Goal: Task Accomplishment & Management: Use online tool/utility

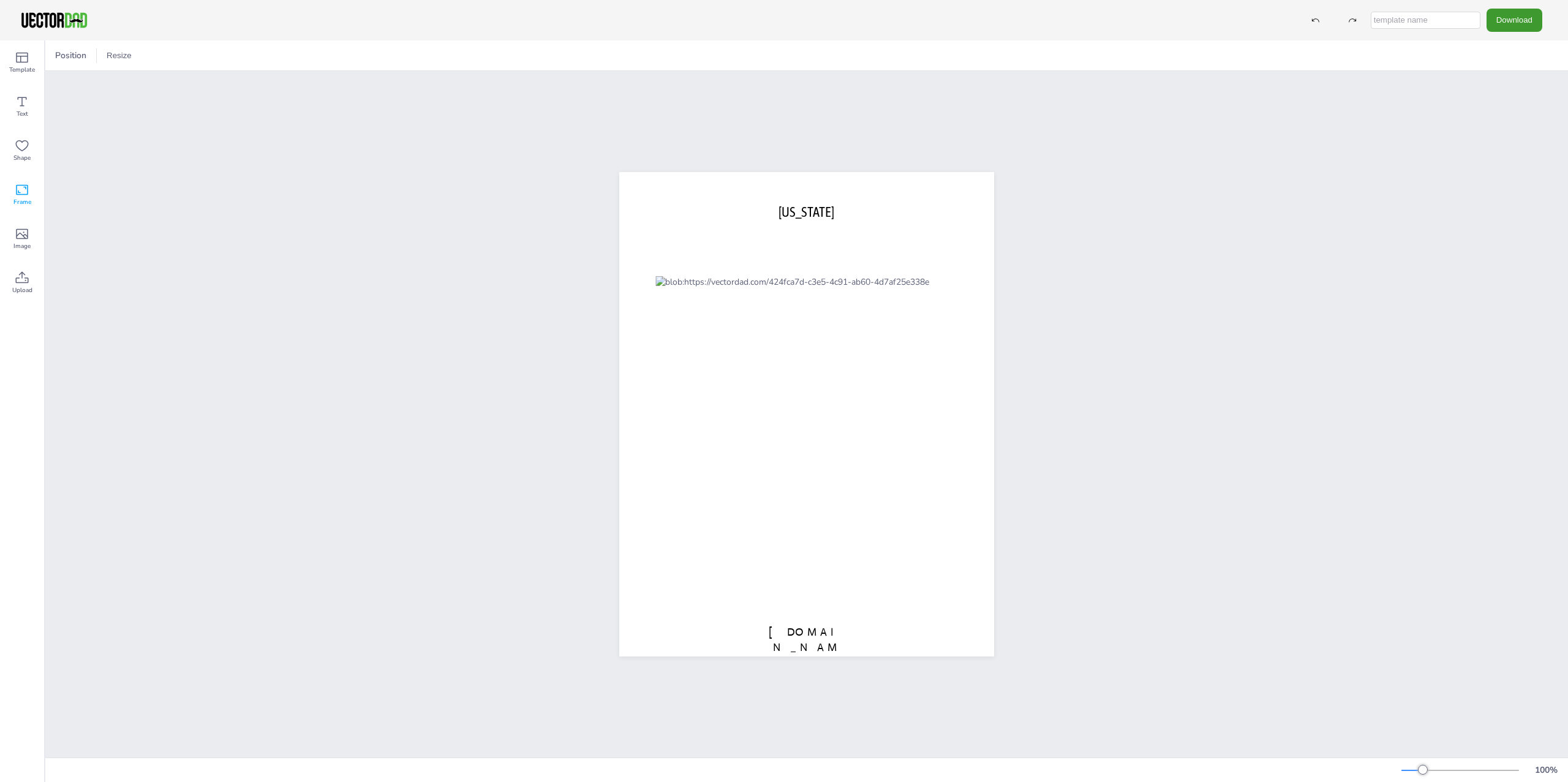
click at [33, 195] on div "Frame" at bounding box center [22, 195] width 44 height 44
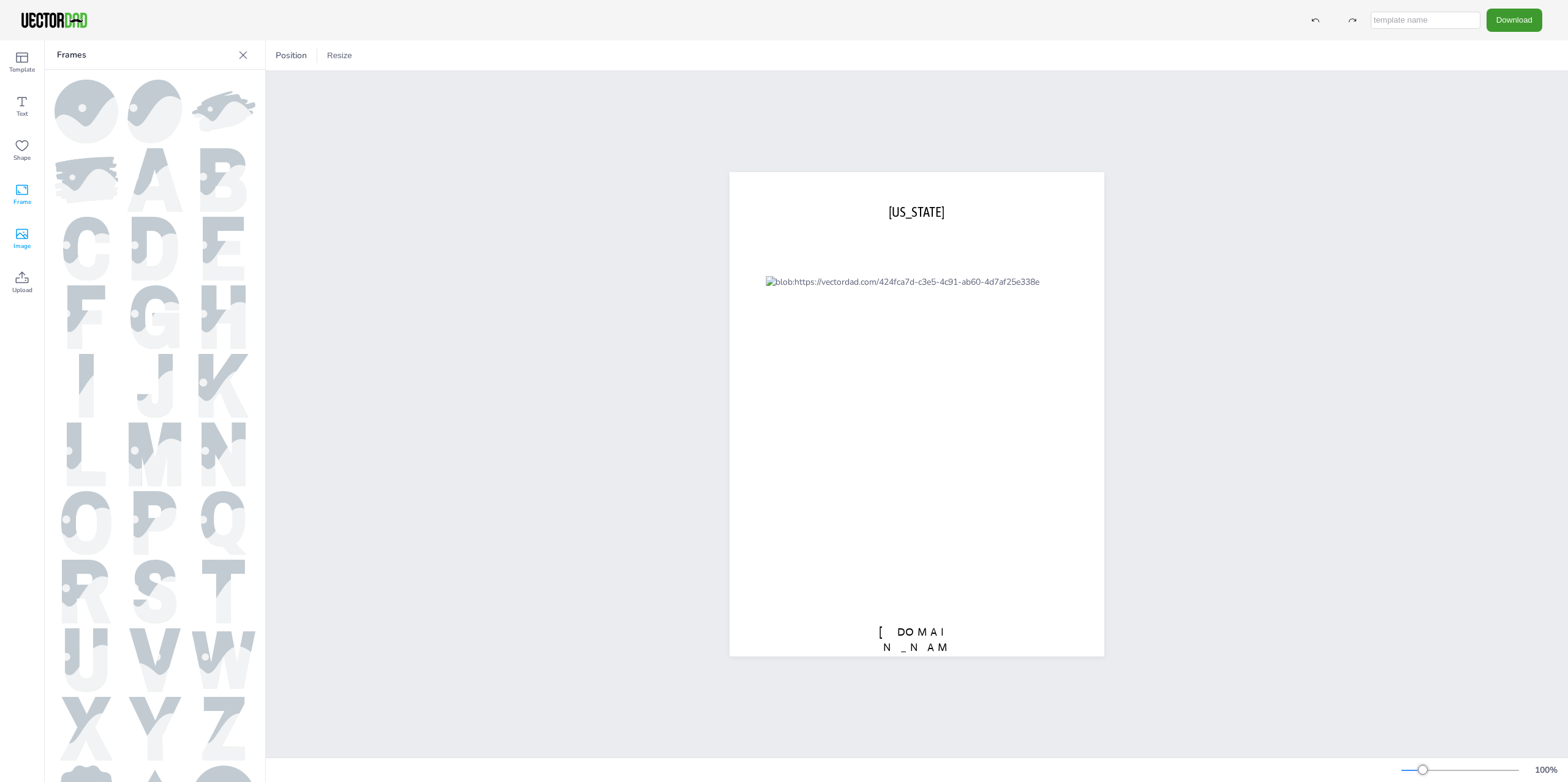
click at [17, 232] on icon at bounding box center [21, 234] width 12 height 10
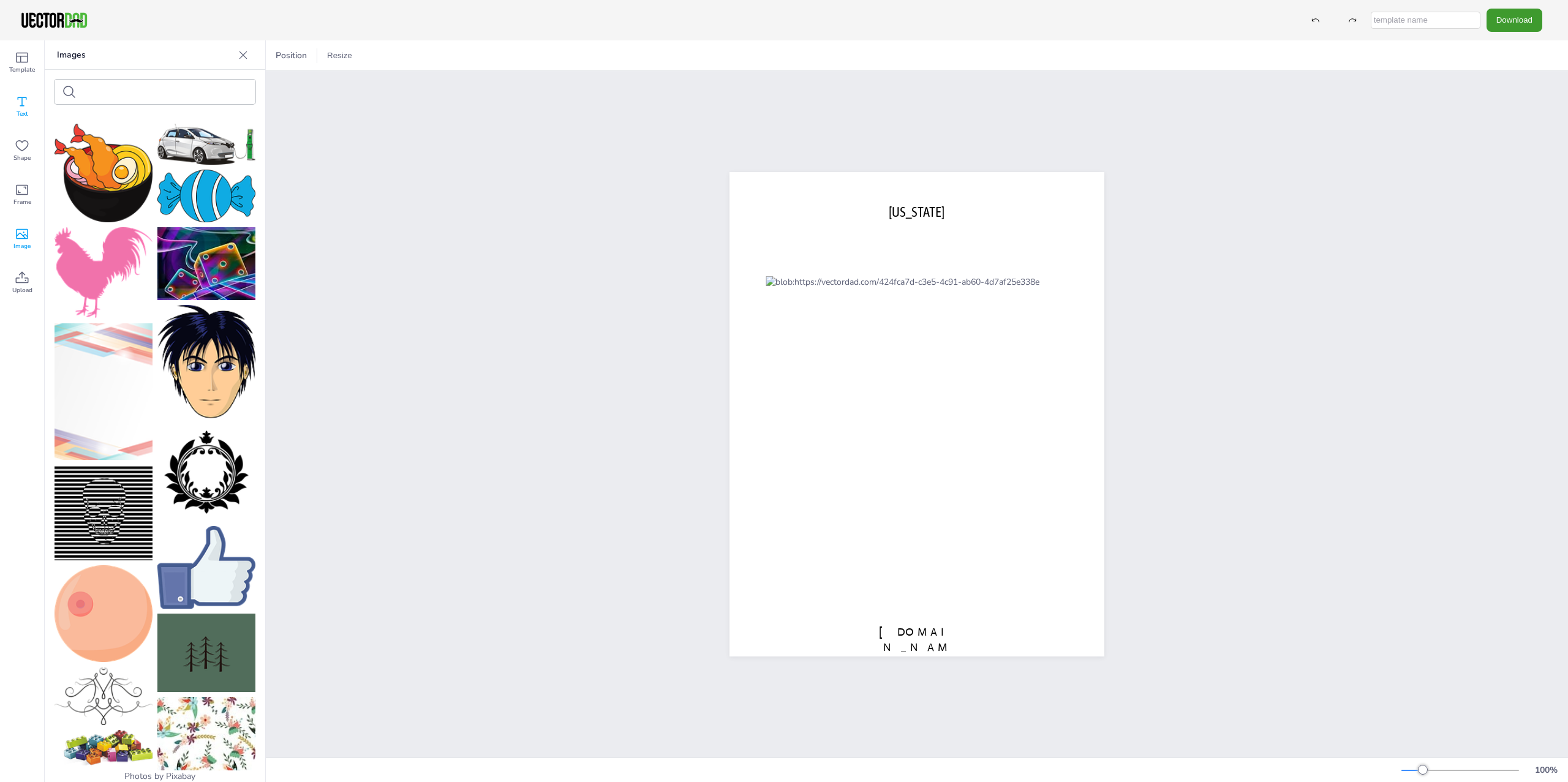
click at [18, 103] on icon at bounding box center [22, 102] width 15 height 15
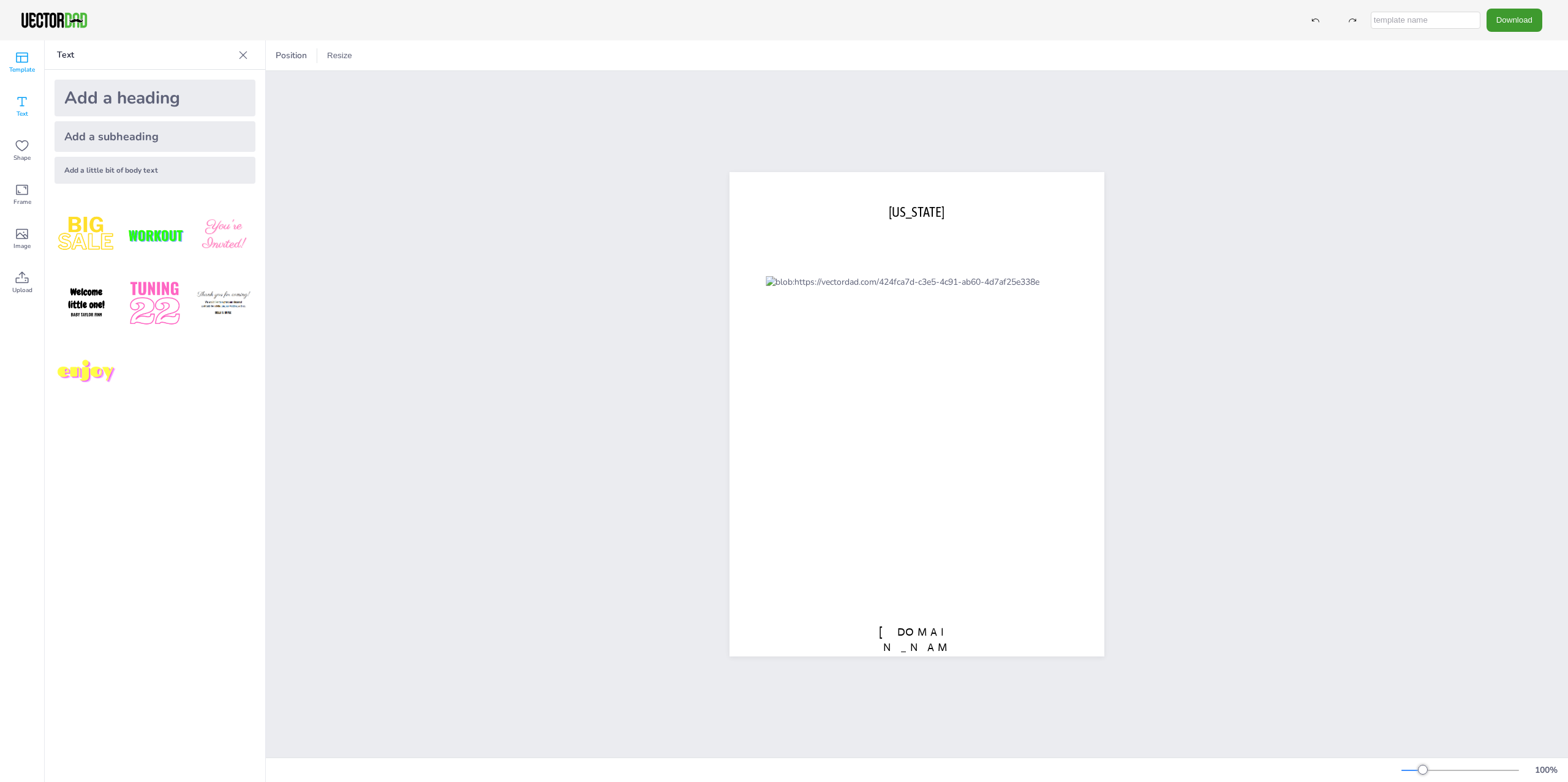
click at [28, 58] on icon at bounding box center [22, 57] width 15 height 15
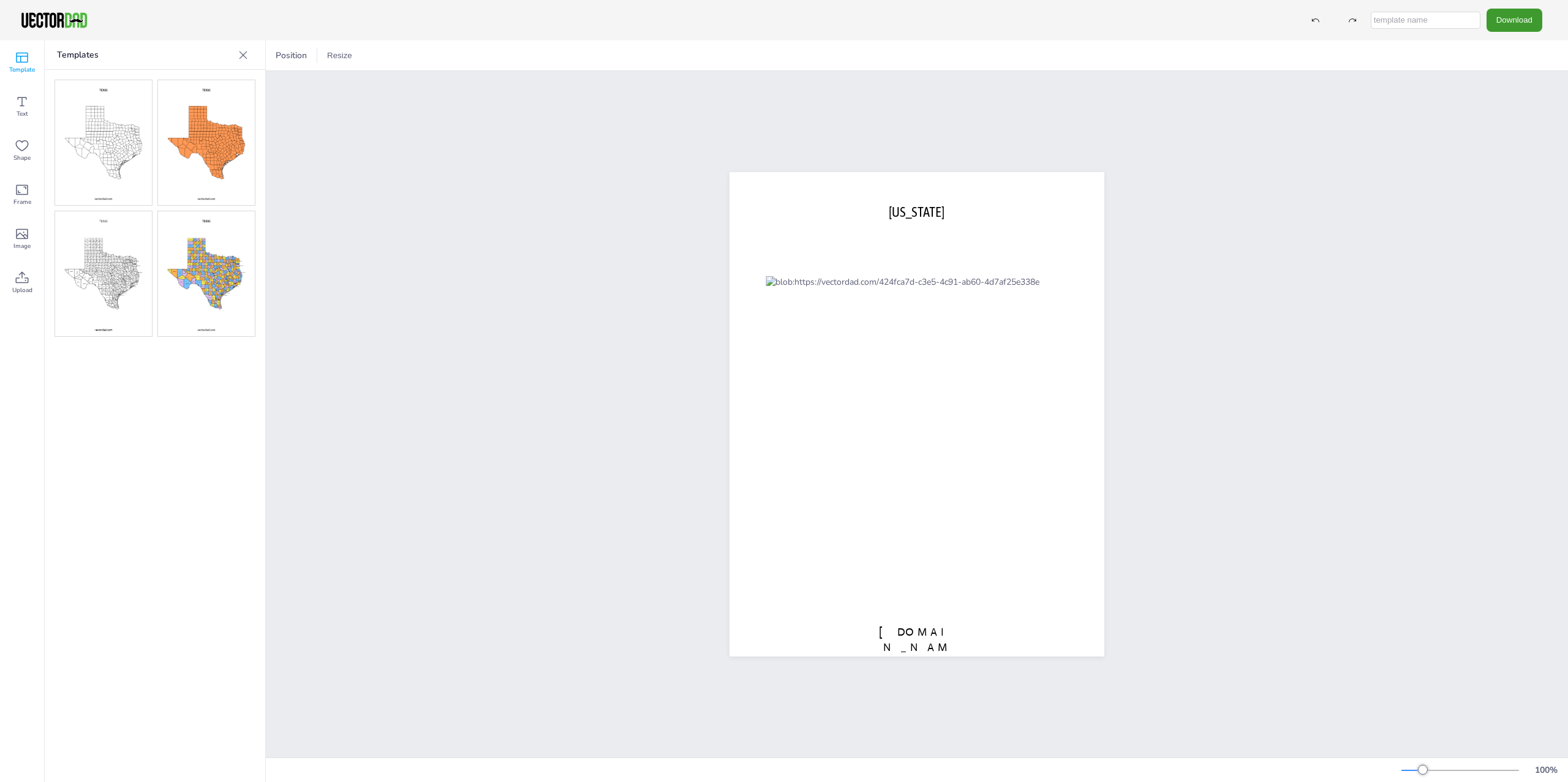
click at [117, 163] on img at bounding box center [104, 142] width 97 height 125
click at [102, 244] on img at bounding box center [104, 274] width 97 height 125
click at [914, 335] on div at bounding box center [916, 414] width 302 height 276
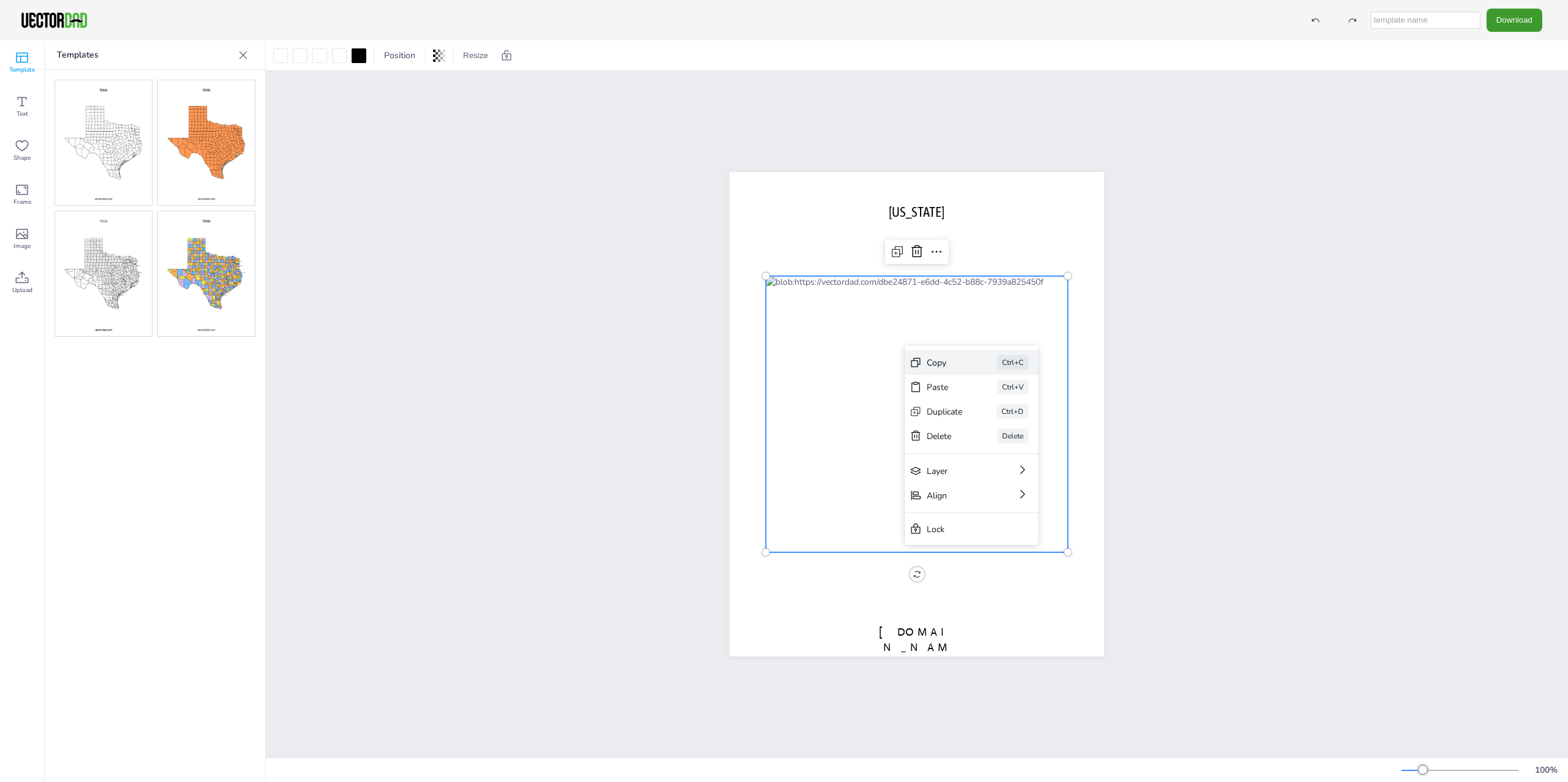
click at [960, 357] on div "Copy" at bounding box center [945, 362] width 36 height 12
click at [1173, 345] on div "[DOMAIN_NAME] [US_STATE]" at bounding box center [917, 414] width 1303 height 687
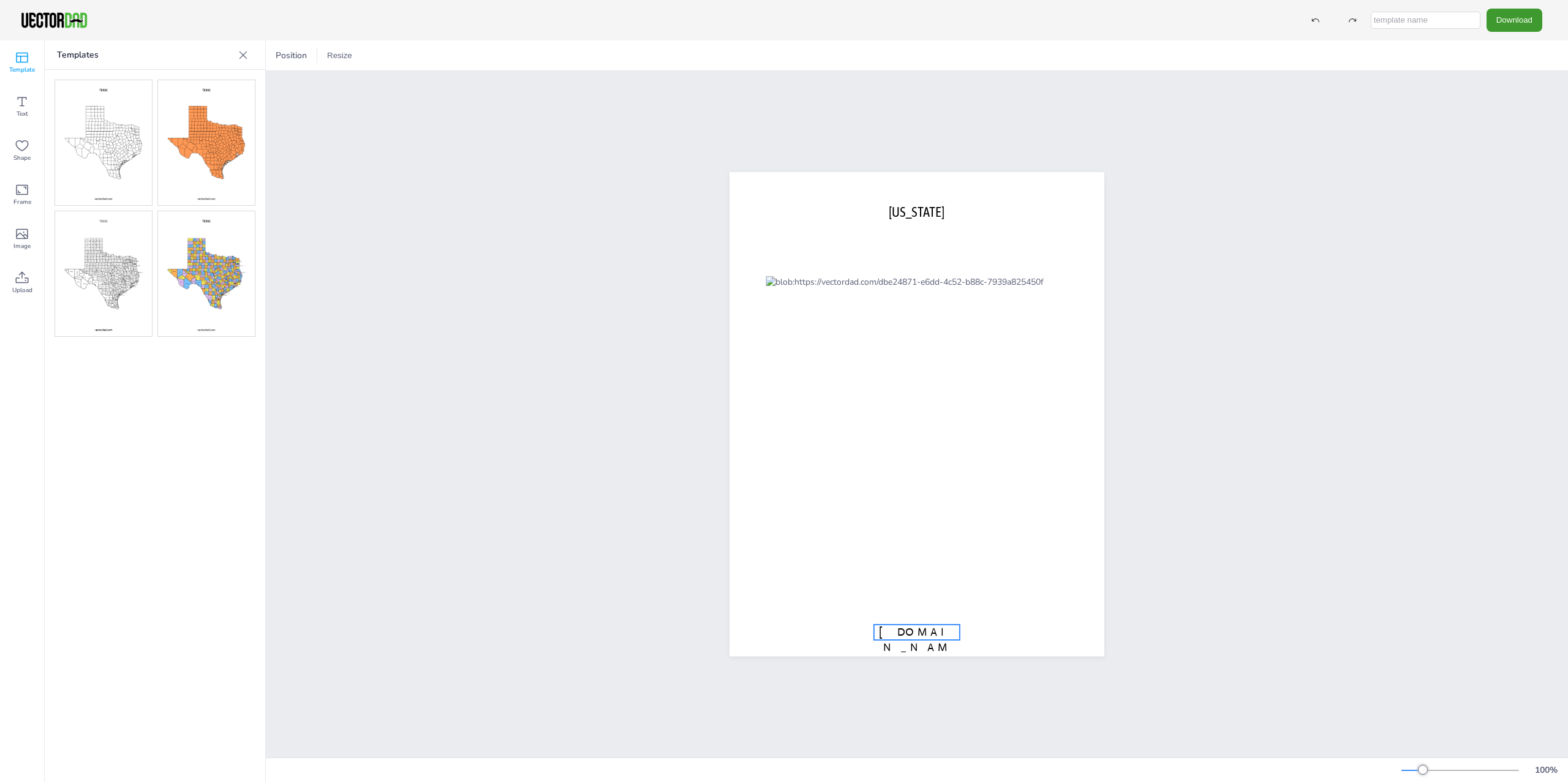
click at [893, 626] on span "[DOMAIN_NAME]" at bounding box center [917, 648] width 76 height 44
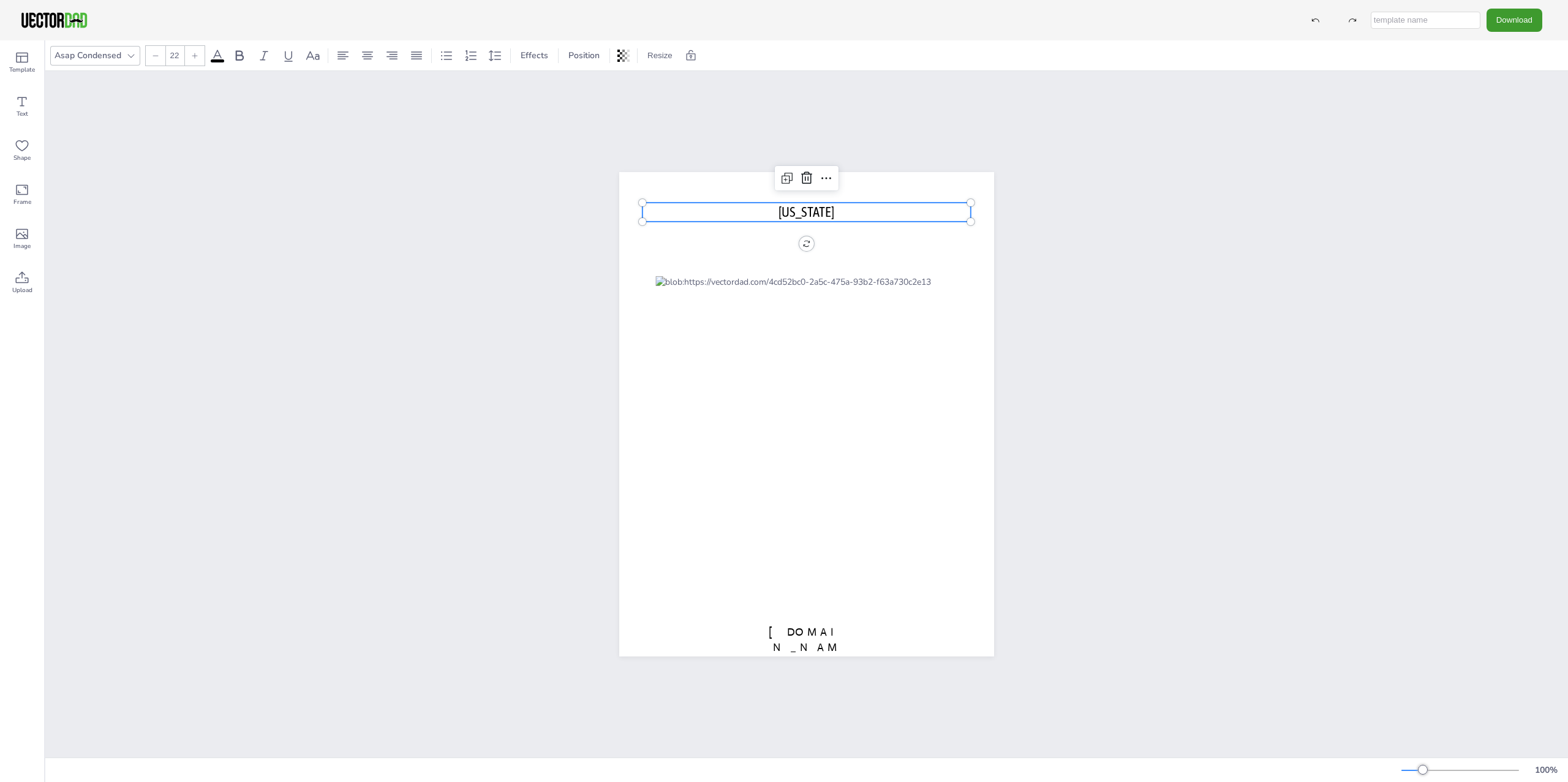
click at [803, 204] on span "[US_STATE]" at bounding box center [806, 212] width 55 height 16
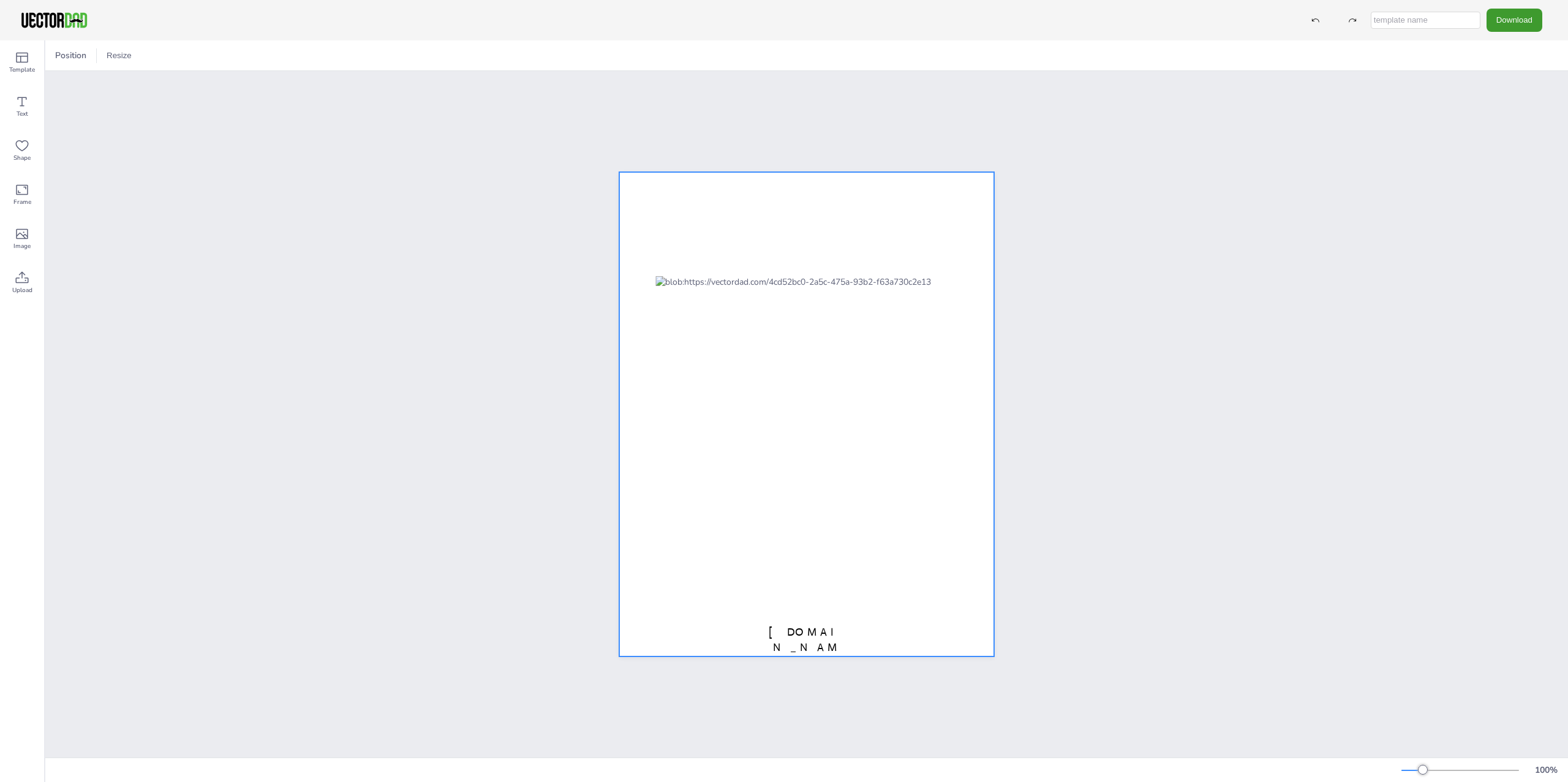
click at [812, 632] on span "[DOMAIN_NAME]" at bounding box center [807, 648] width 76 height 44
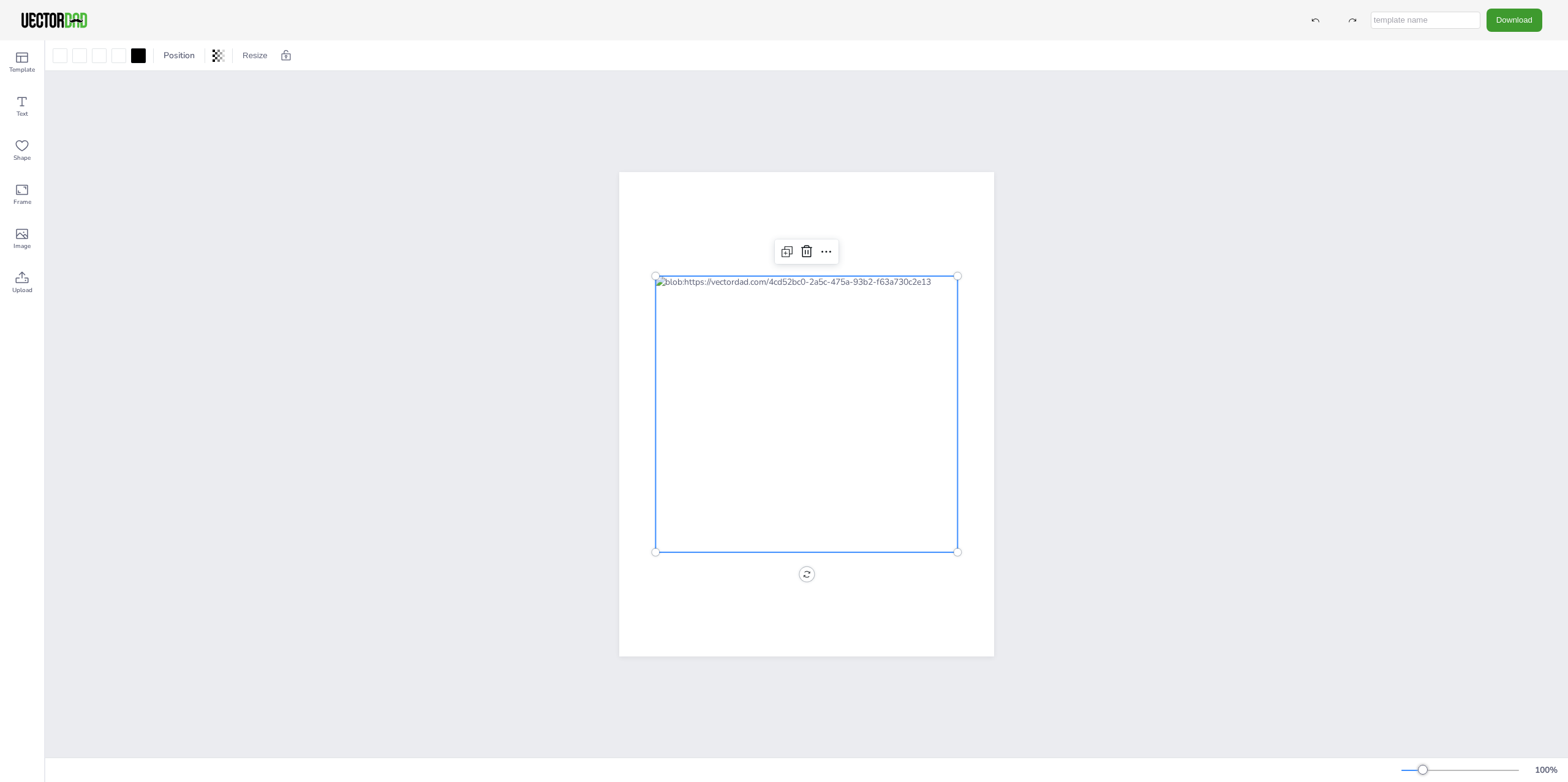
click at [873, 428] on div at bounding box center [806, 414] width 302 height 276
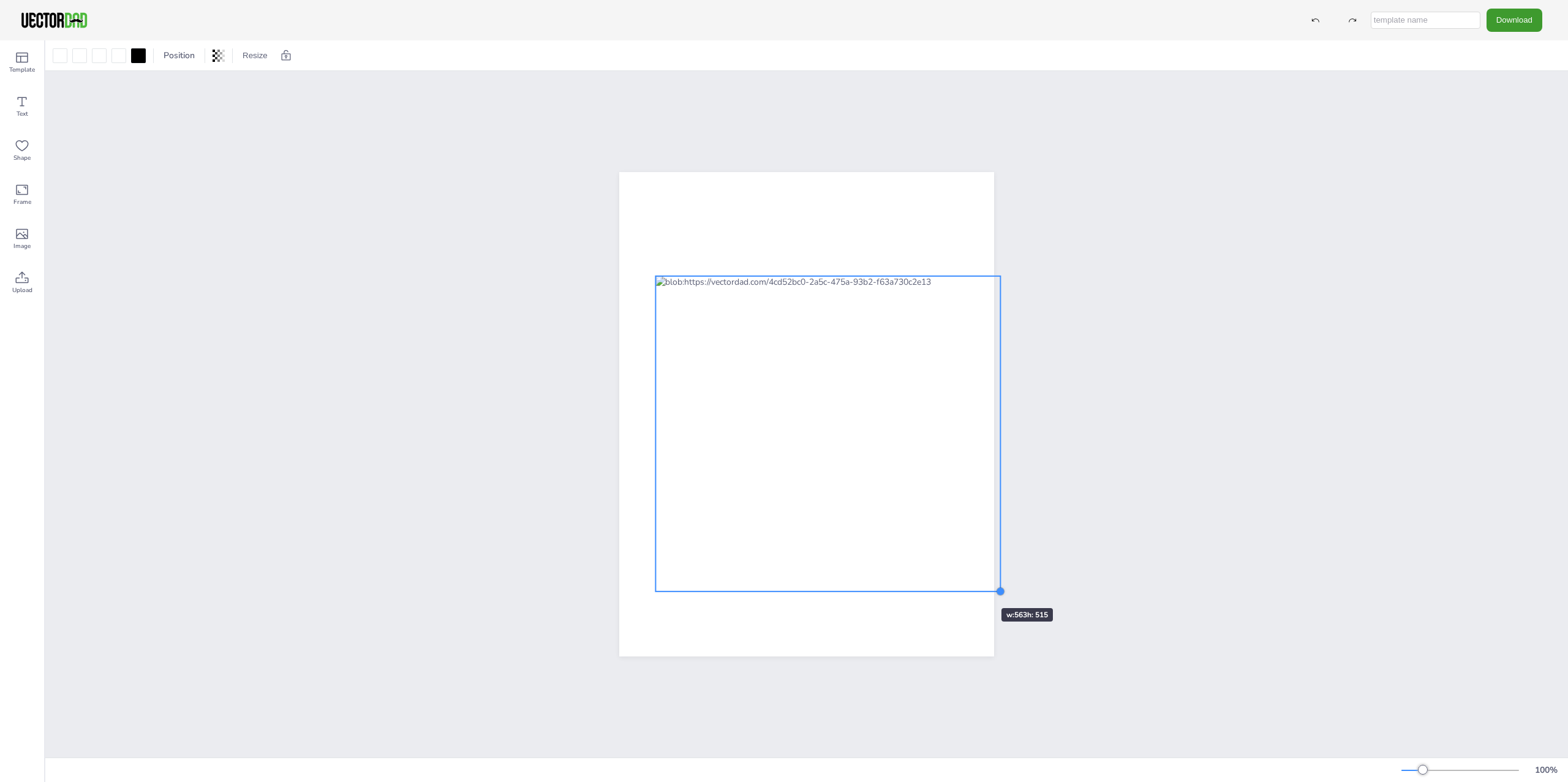
drag, startPoint x: 954, startPoint y: 547, endPoint x: 965, endPoint y: 586, distance: 40.5
click at [965, 586] on div at bounding box center [807, 414] width 375 height 484
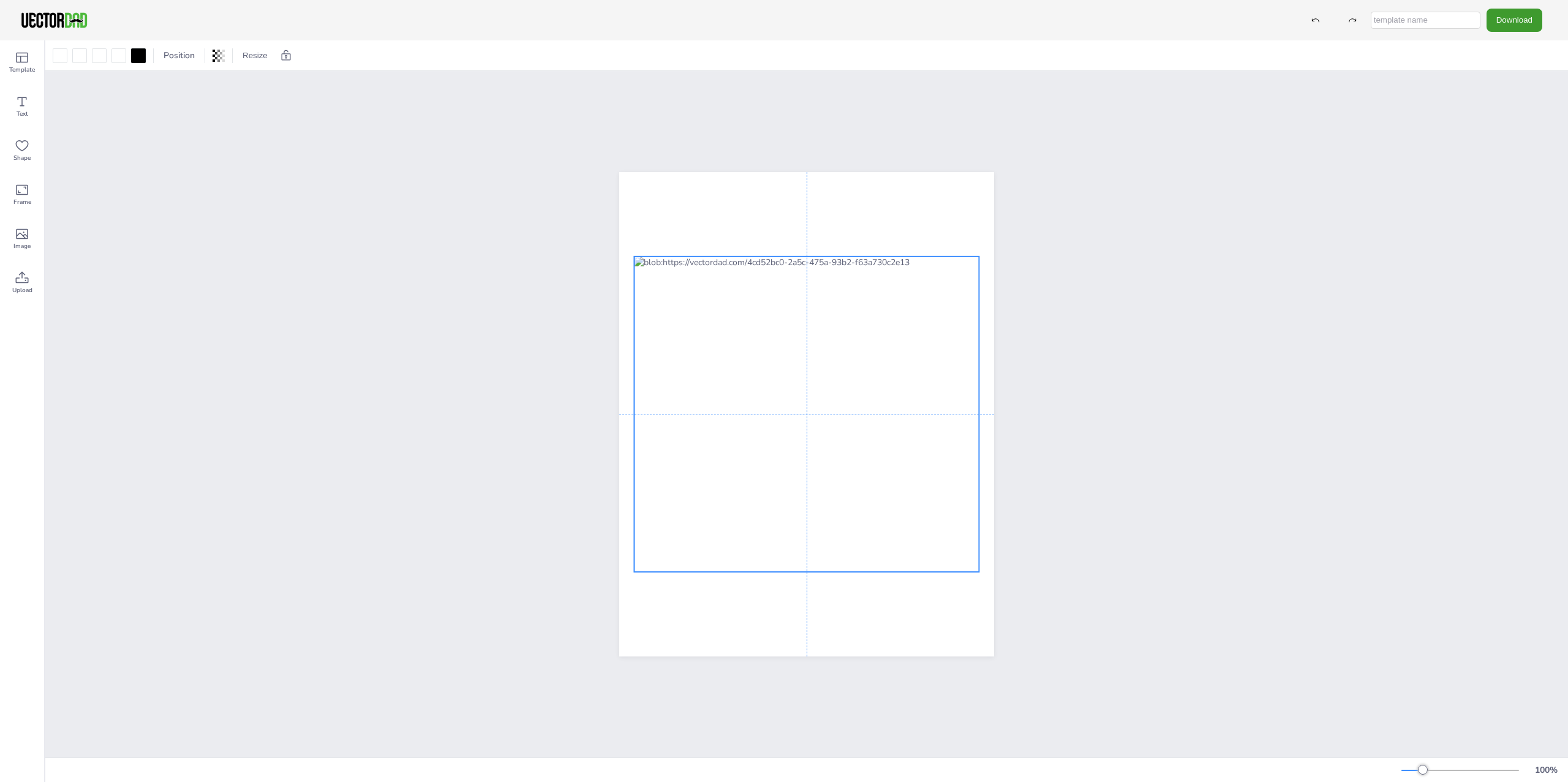
drag, startPoint x: 888, startPoint y: 438, endPoint x: 865, endPoint y: 419, distance: 29.8
click at [865, 419] on div at bounding box center [806, 414] width 345 height 315
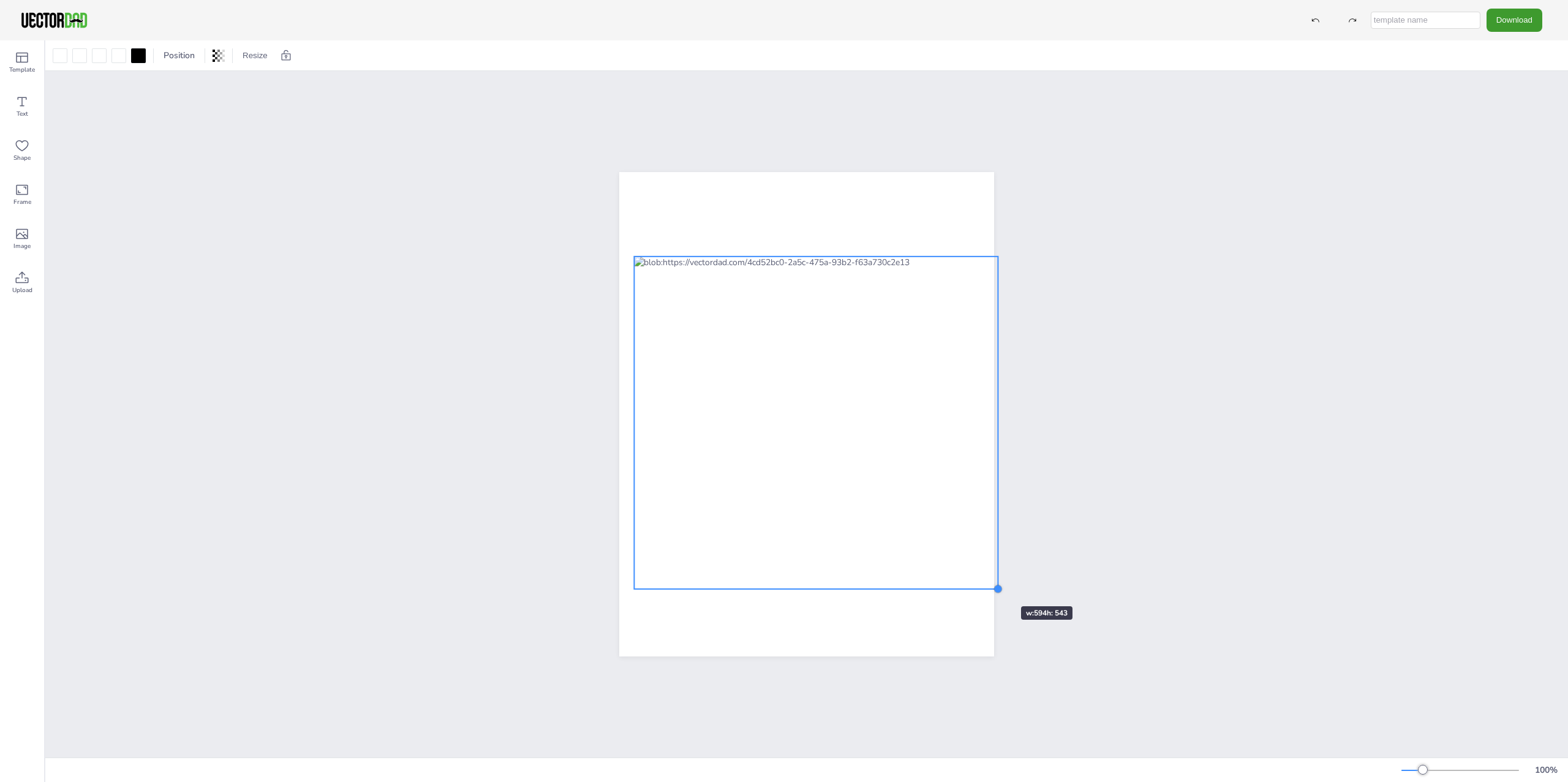
drag, startPoint x: 971, startPoint y: 568, endPoint x: 985, endPoint y: 584, distance: 21.3
click at [985, 584] on div at bounding box center [807, 414] width 375 height 484
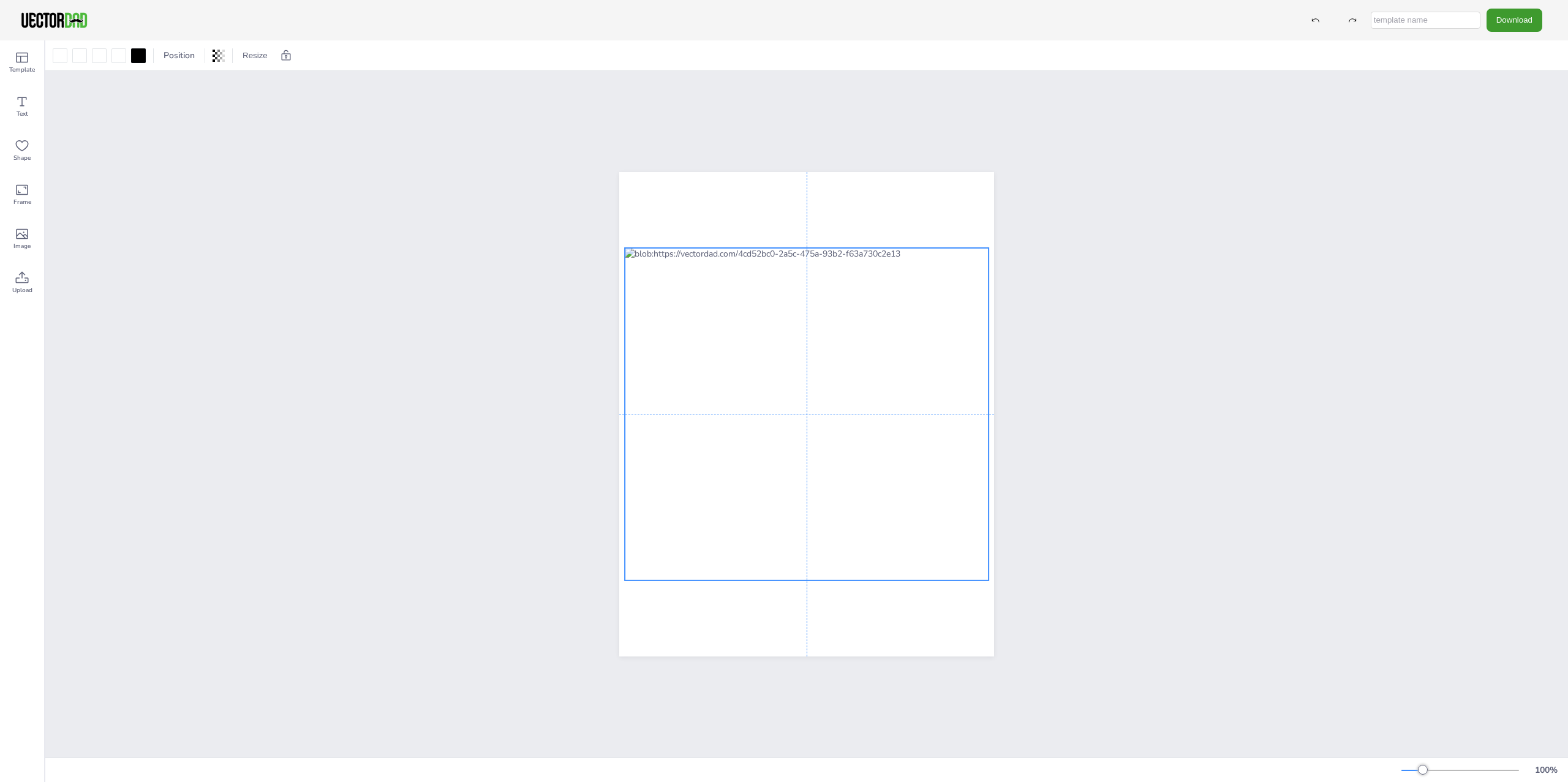
drag, startPoint x: 929, startPoint y: 511, endPoint x: 920, endPoint y: 501, distance: 13.5
click at [920, 501] on div at bounding box center [807, 414] width 364 height 333
click at [1223, 408] on div at bounding box center [806, 414] width 1523 height 687
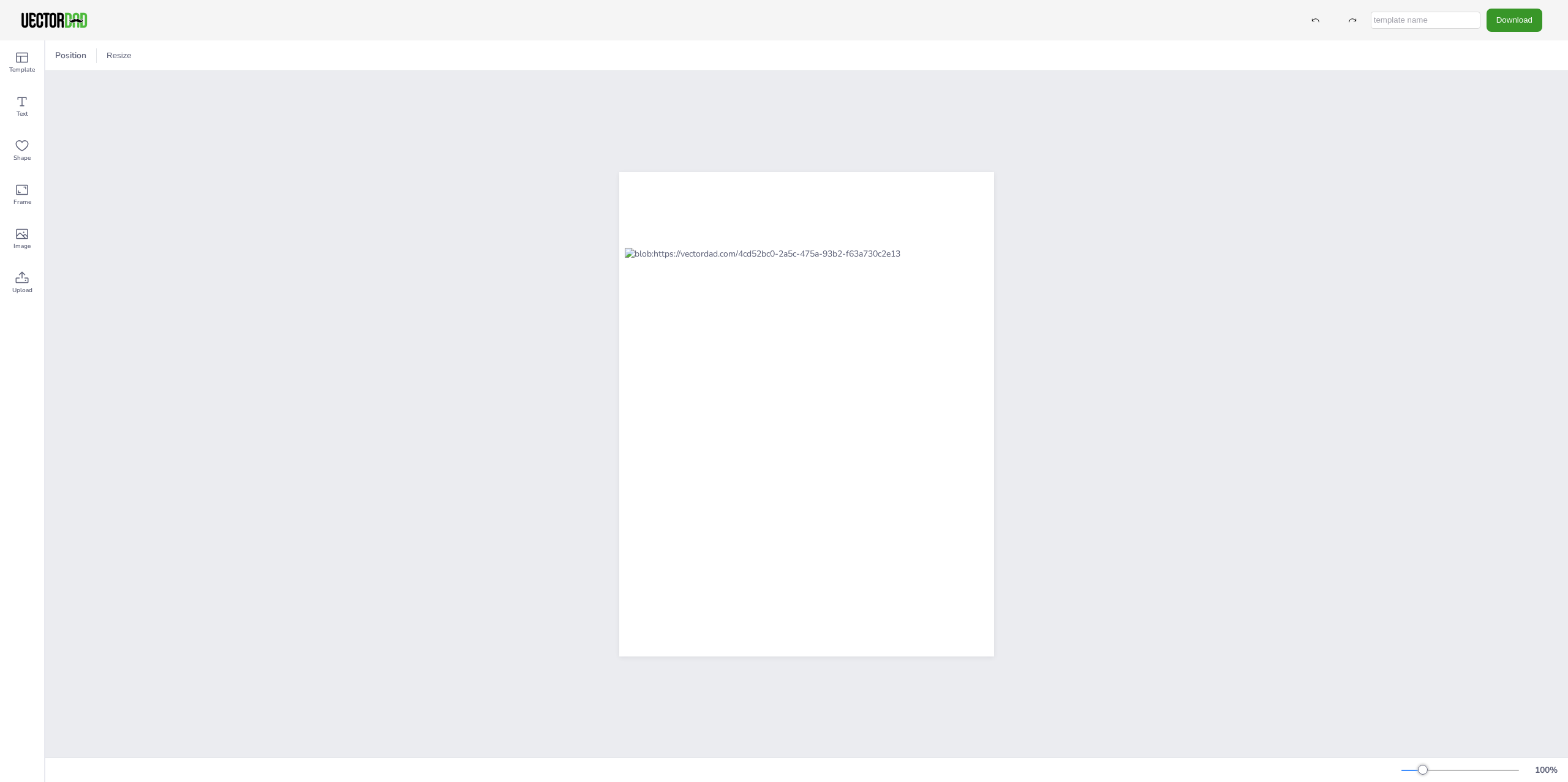
click at [1519, 19] on button "Download" at bounding box center [1514, 19] width 55 height 23
click at [1514, 125] on li "SVG" at bounding box center [1518, 124] width 101 height 25
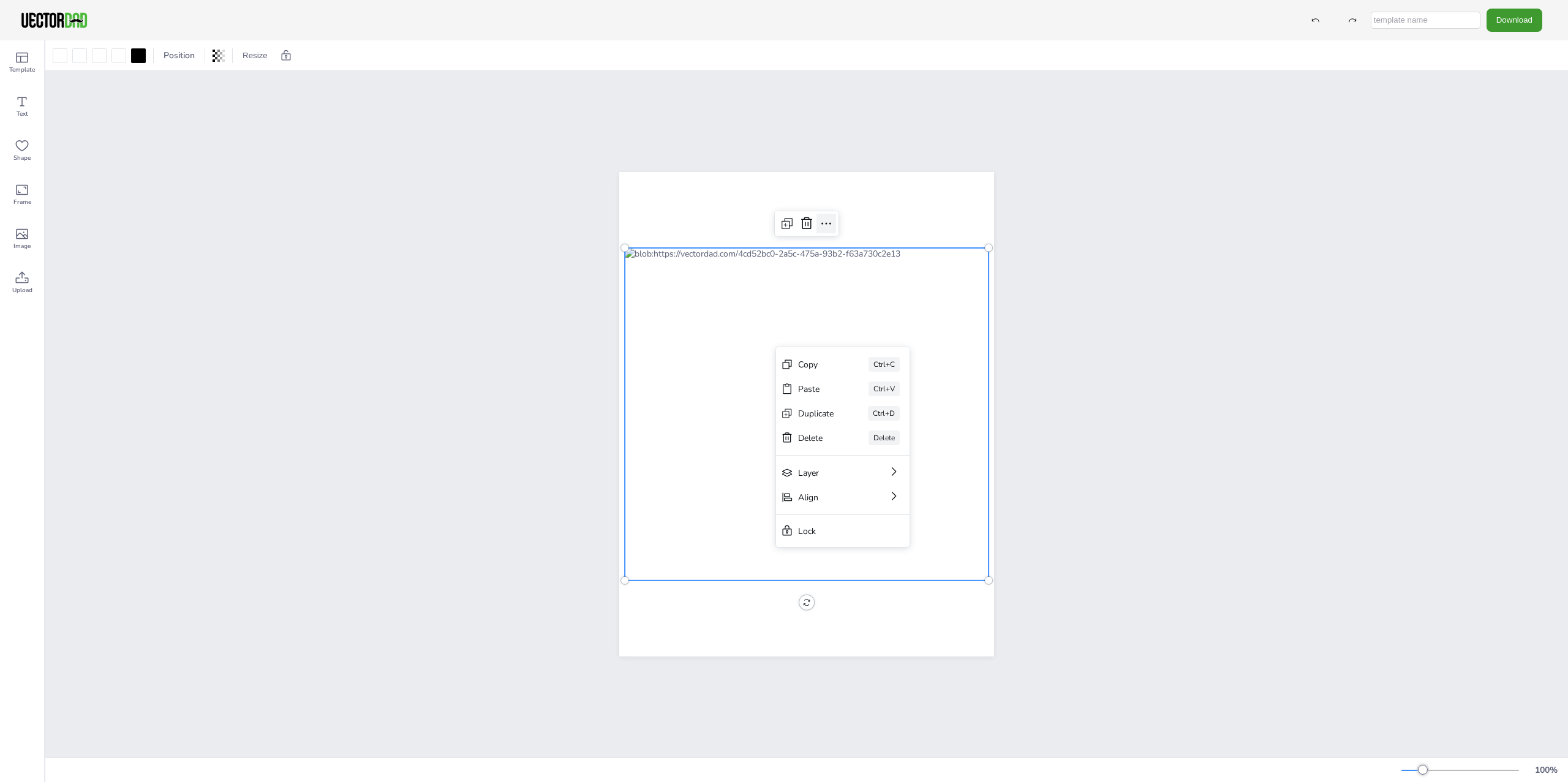
click at [819, 216] on icon at bounding box center [827, 224] width 15 height 15
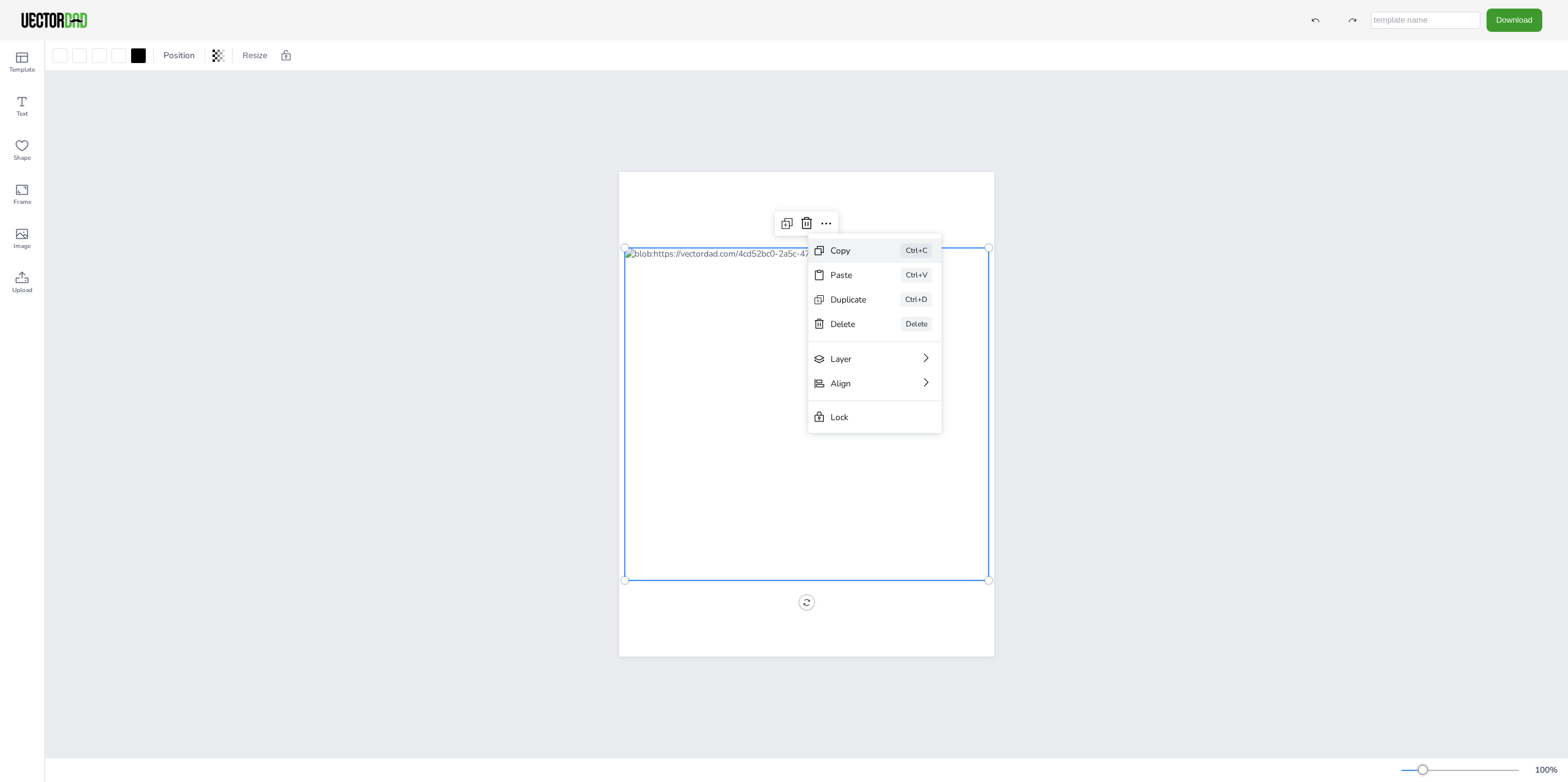
click at [851, 250] on div "Copy" at bounding box center [849, 250] width 36 height 12
